Goal: Task Accomplishment & Management: Use online tool/utility

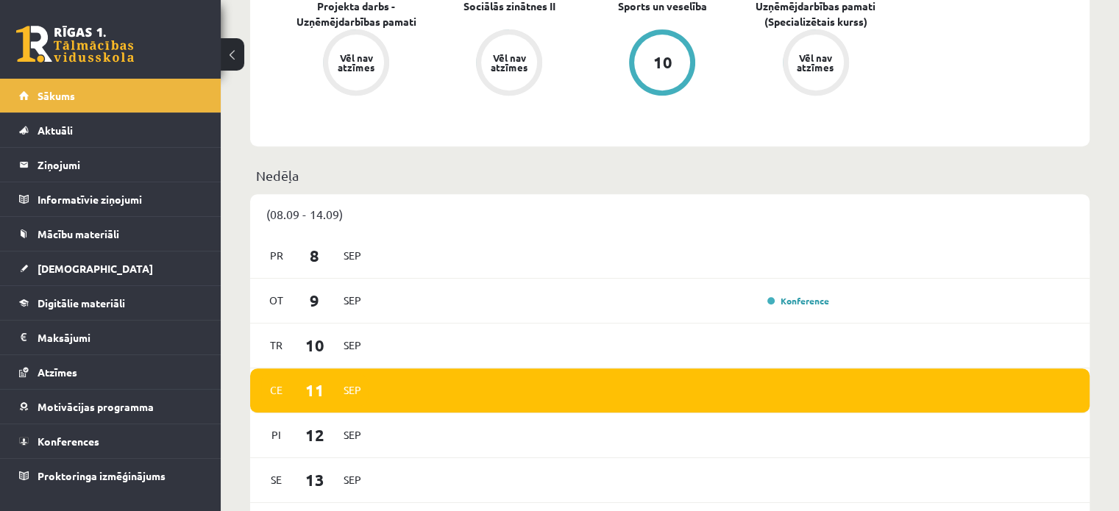
scroll to position [665, 0]
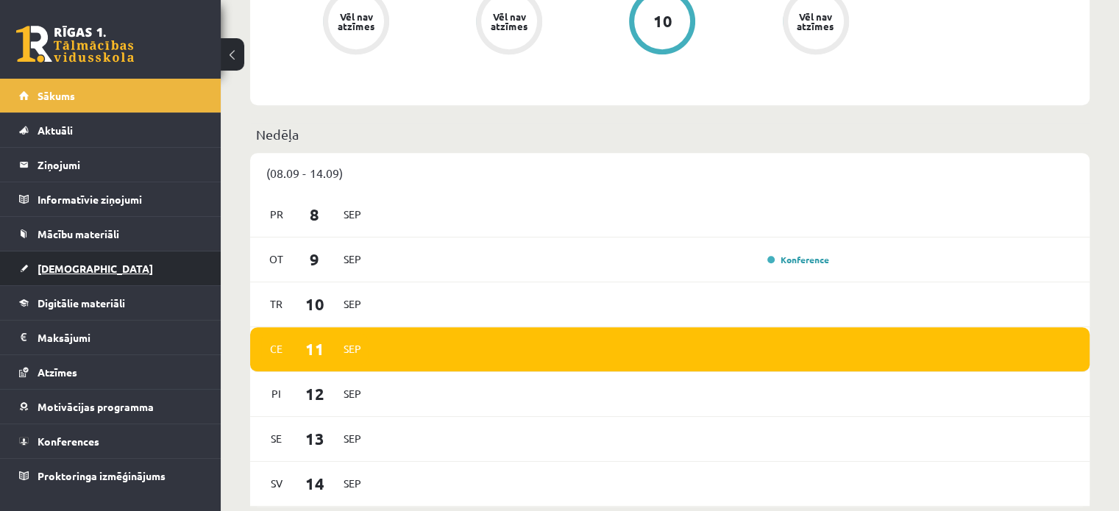
click at [53, 265] on span "[DEMOGRAPHIC_DATA]" at bounding box center [95, 268] width 115 height 13
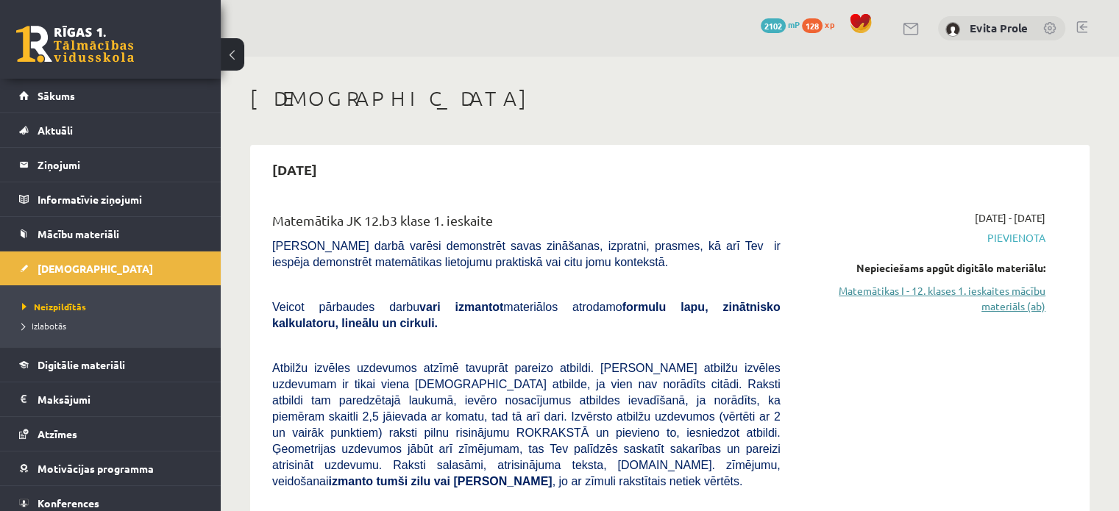
click at [920, 293] on link "Matemātikas I - 12. klases 1. ieskaites mācību materiāls (ab)" at bounding box center [923, 298] width 243 height 31
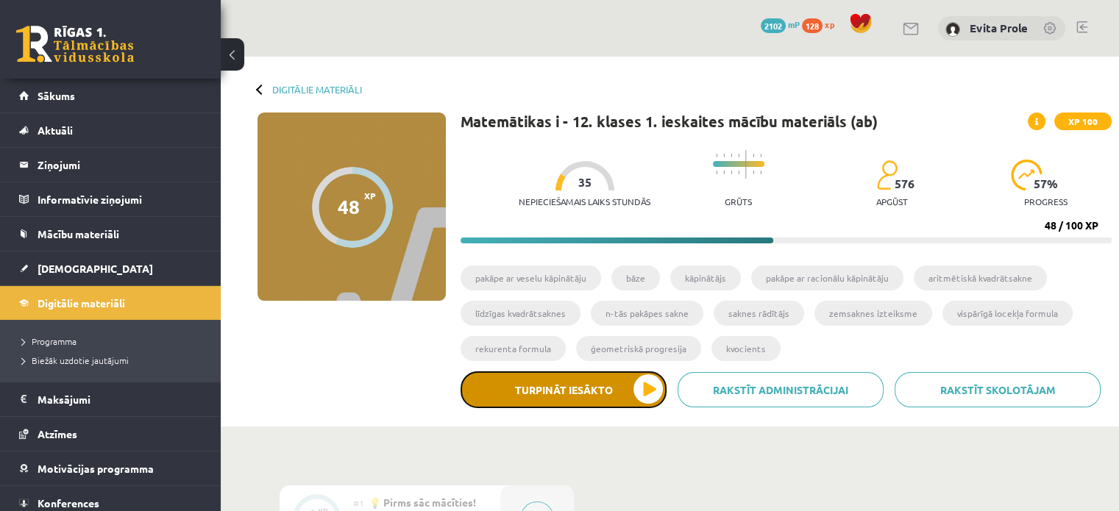
click at [624, 388] on button "Turpināt iesākto" at bounding box center [563, 389] width 206 height 37
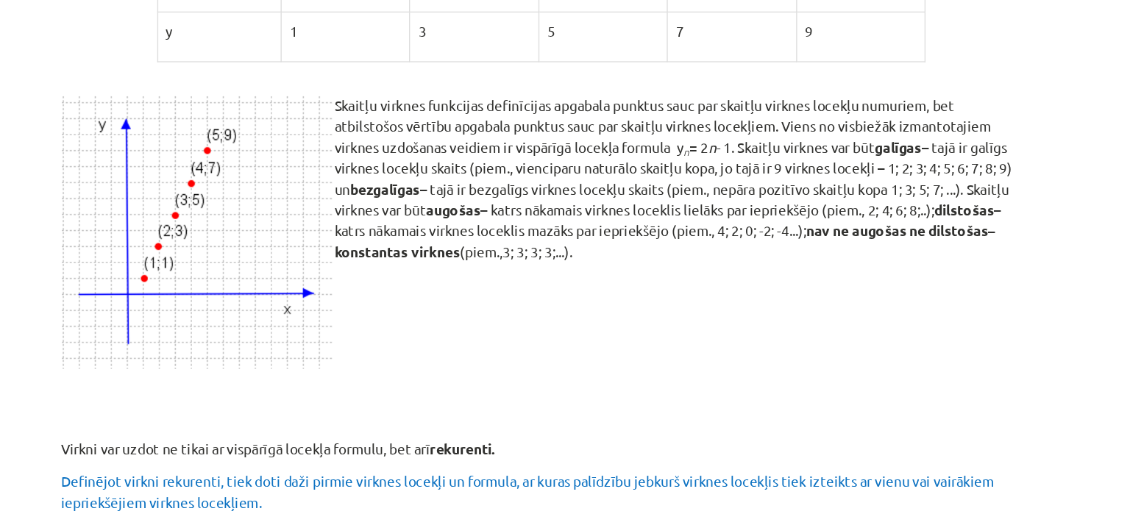
scroll to position [580, 0]
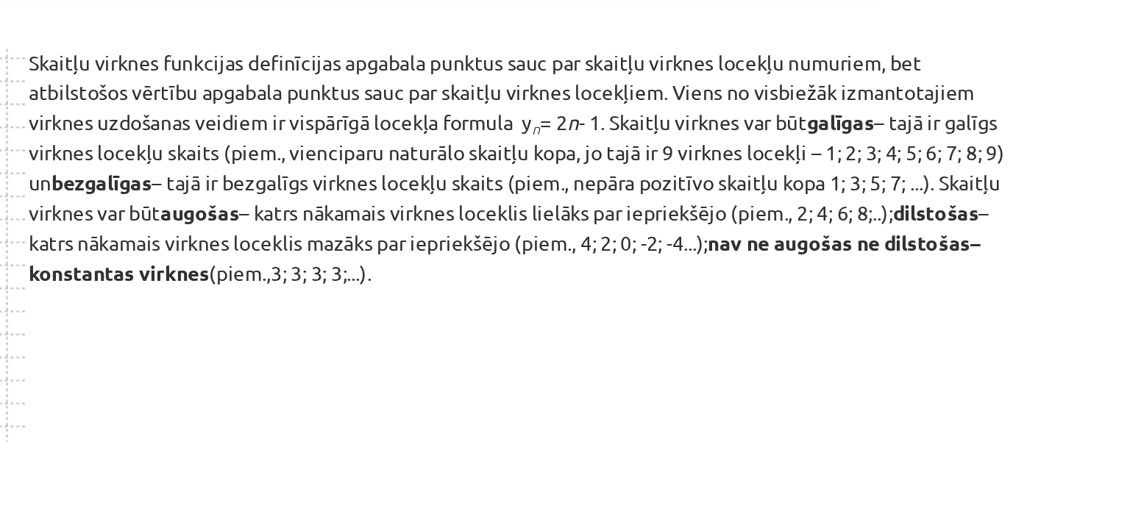
click at [426, 227] on p "Skaitļu virknes funkcijas definīcijas apgabala punktus sauc par skaitļu virknes…" at bounding box center [565, 227] width 710 height 124
click at [420, 268] on p "Skaitļu virknes funkcijas definīcijas apgabala punktus sauc par skaitļu virknes…" at bounding box center [565, 227] width 710 height 124
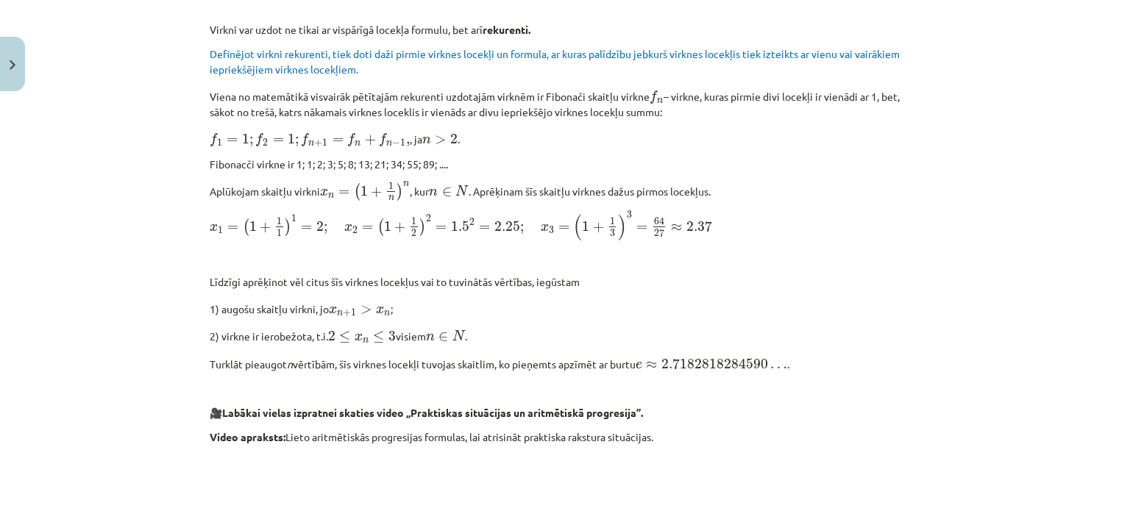
scroll to position [977, 0]
click at [486, 229] on span "x 1 = ( 1 + 1 1 ) 1 = 2 ; x 2 = ( 1 + 1 2 ) 2 = 1.5 2 = 2.25 ; x 3 = ( 1 + 1 3 …" at bounding box center [461, 224] width 502 height 29
